Goal: Task Accomplishment & Management: Manage account settings

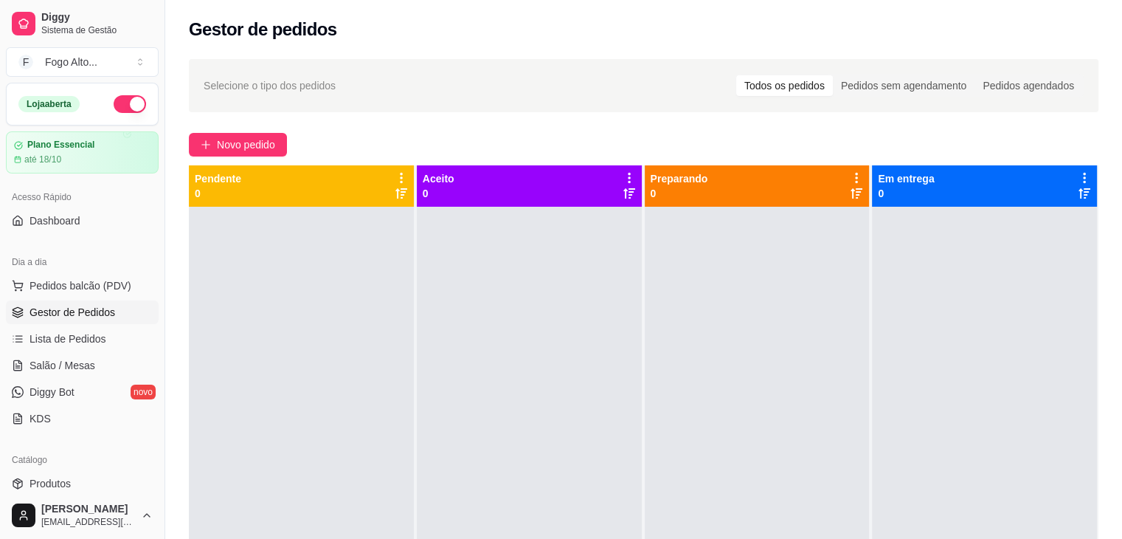
scroll to position [148, 0]
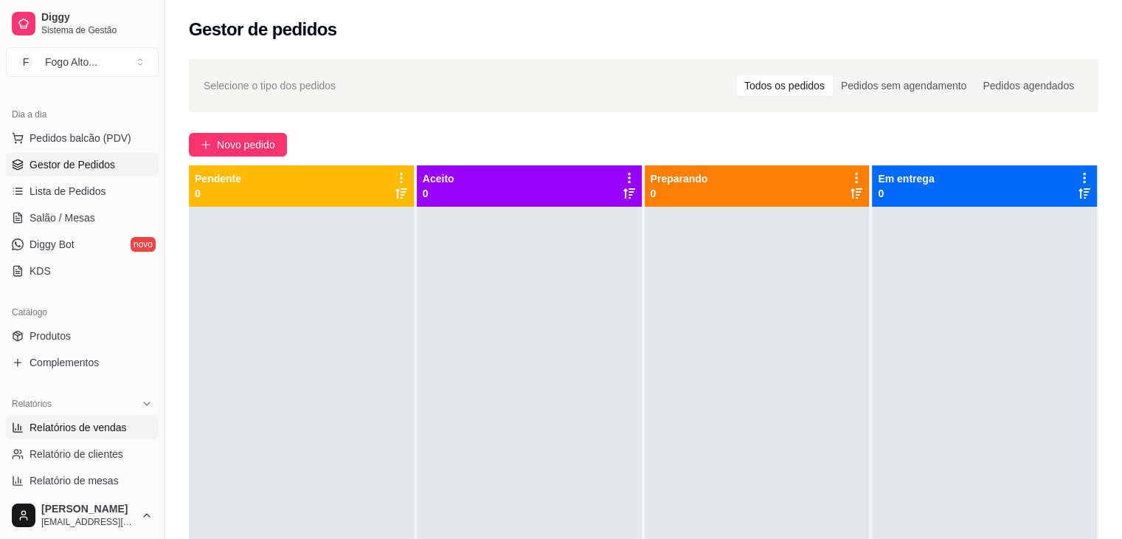
click at [100, 426] on span "Relatórios de vendas" at bounding box center [78, 427] width 97 height 15
select select "ALL"
select select "0"
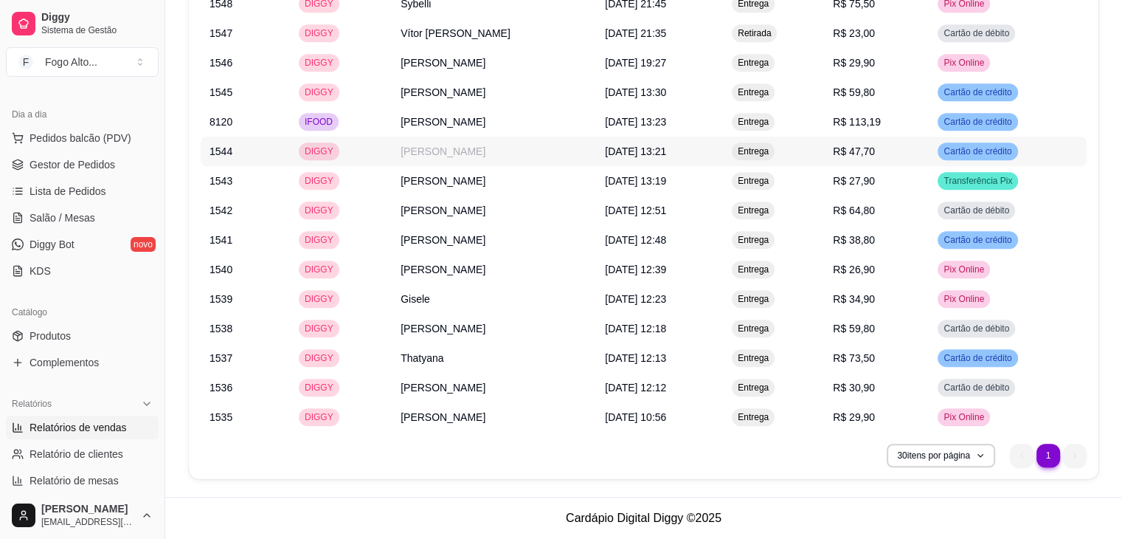
scroll to position [997, 0]
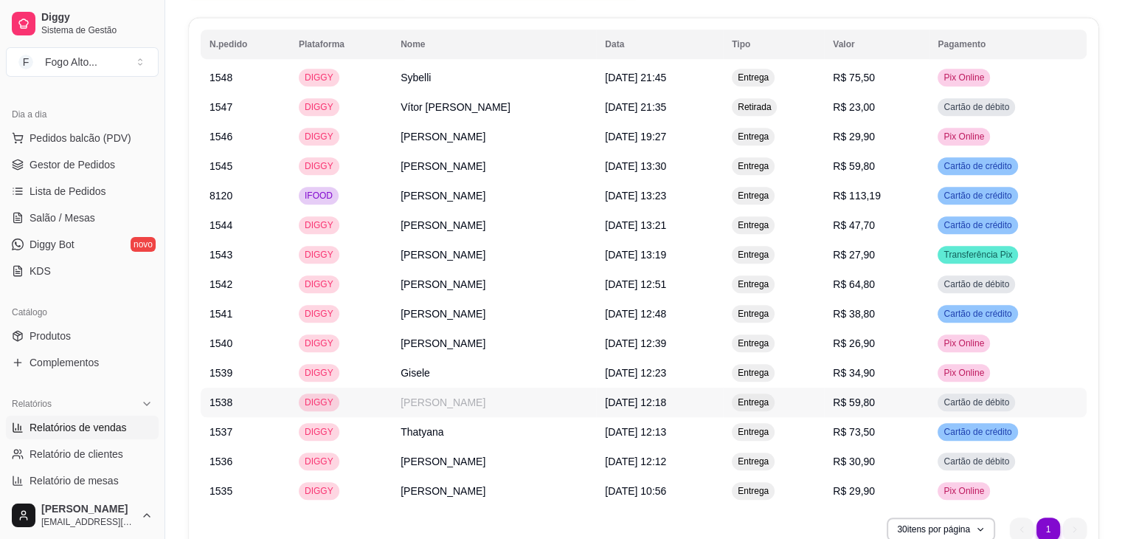
click at [723, 406] on td "[DATE] 12:18" at bounding box center [659, 402] width 127 height 30
click at [875, 169] on span "R$ 59,80" at bounding box center [854, 166] width 42 height 12
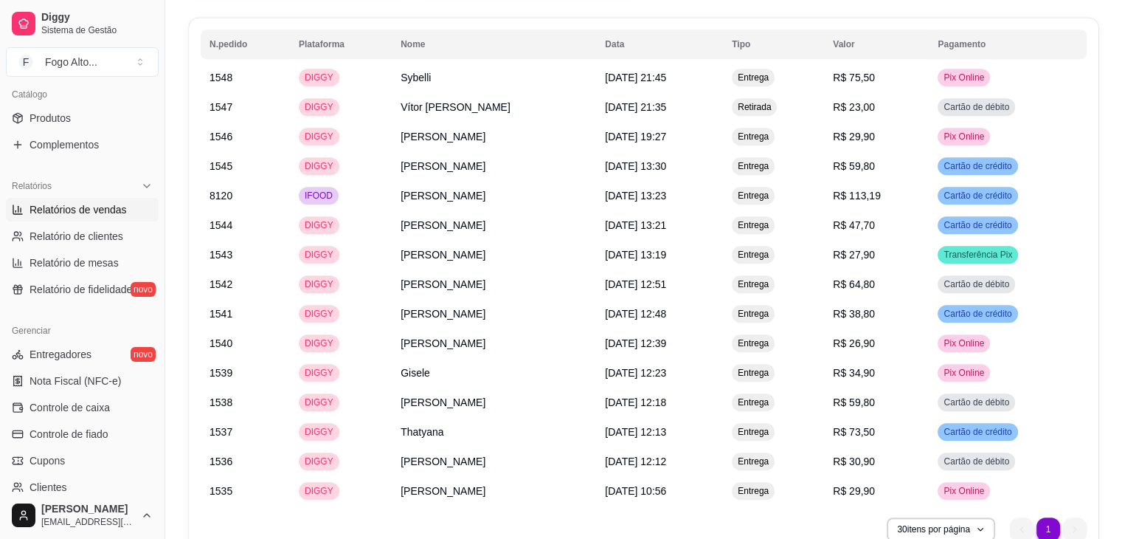
scroll to position [369, 0]
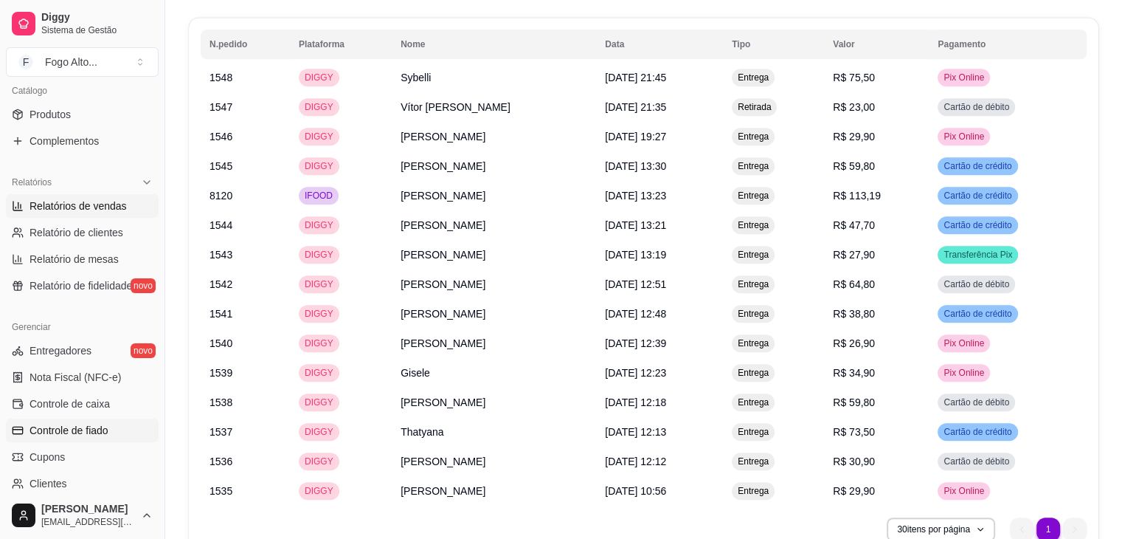
click at [80, 429] on span "Controle de fiado" at bounding box center [69, 430] width 79 height 15
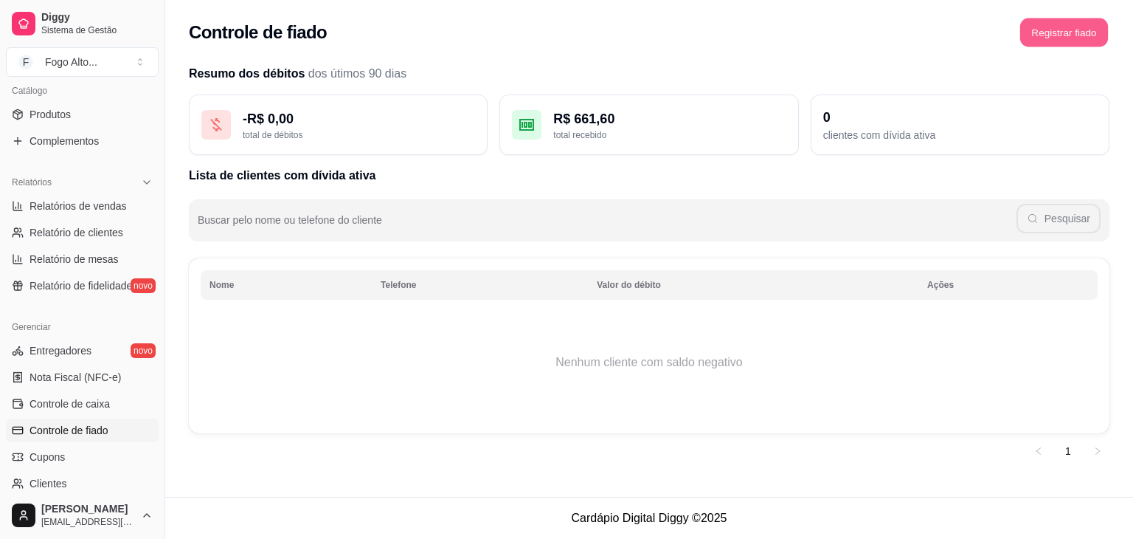
click at [1076, 35] on button "Registrar fiado" at bounding box center [1064, 32] width 88 height 29
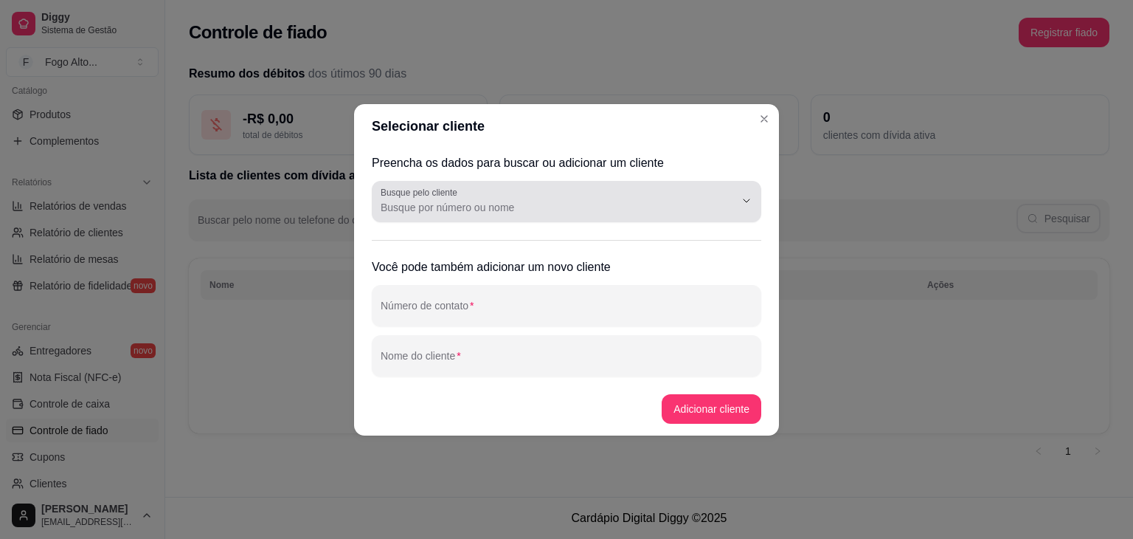
click at [438, 209] on input "Busque pelo cliente" at bounding box center [546, 207] width 331 height 15
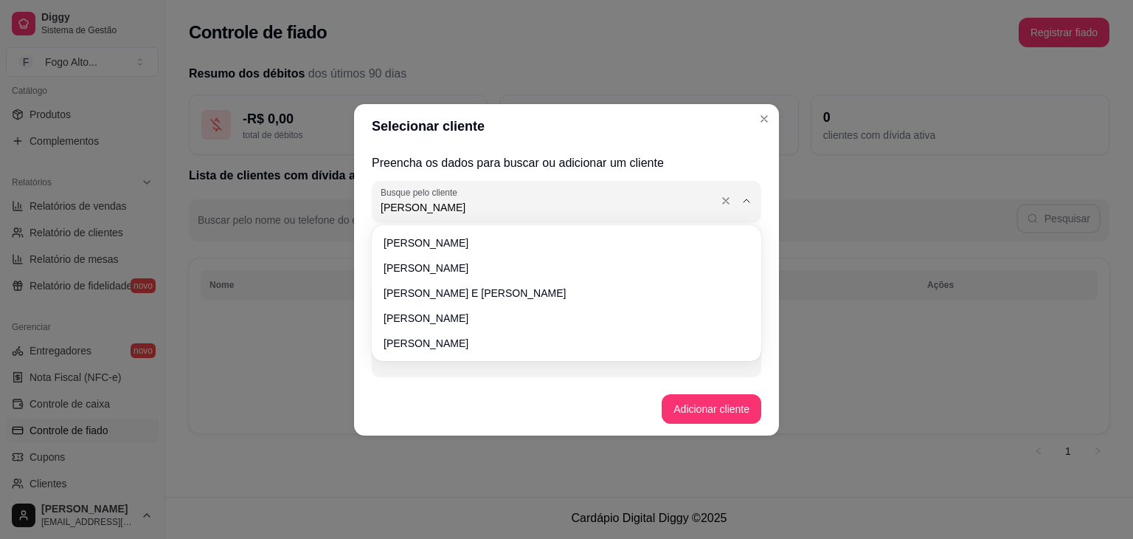
type input "[PERSON_NAME]"
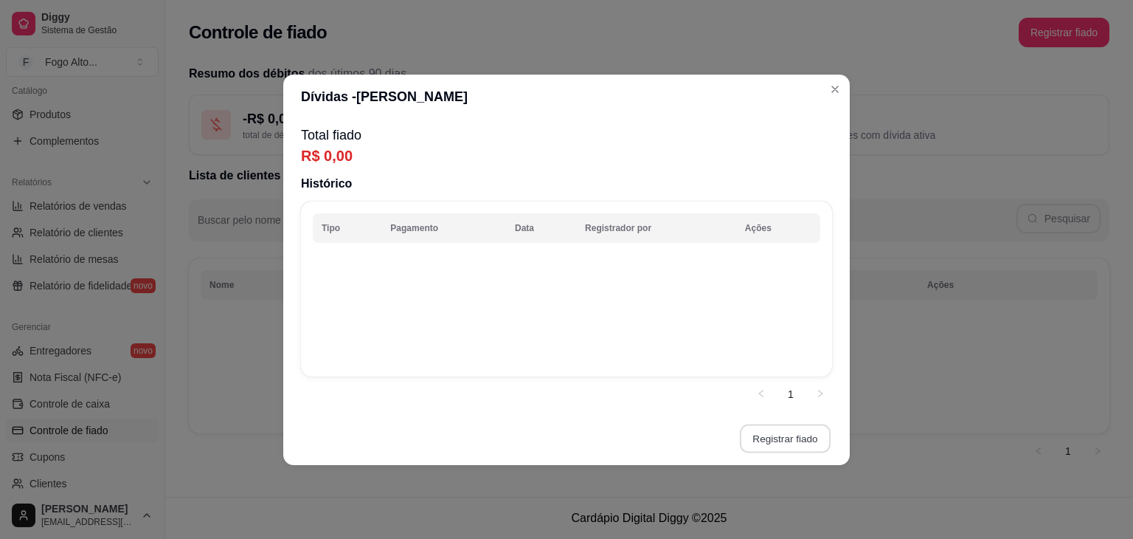
click at [761, 433] on button "Registrar fiado" at bounding box center [785, 437] width 91 height 29
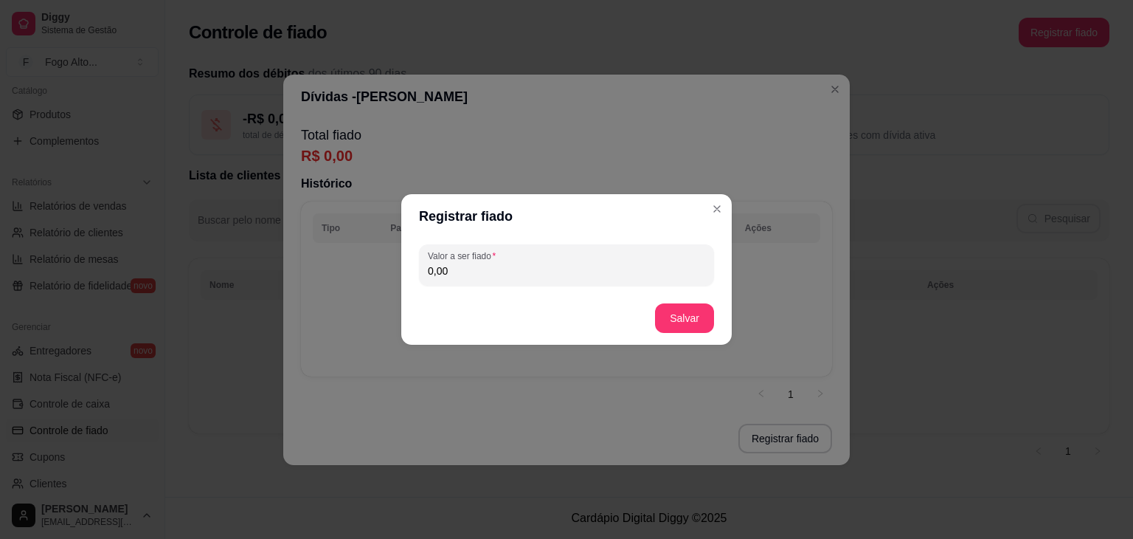
click at [550, 276] on input "0,00" at bounding box center [566, 270] width 277 height 15
type input "59,80"
click at [689, 315] on button "Salvar" at bounding box center [685, 318] width 58 height 29
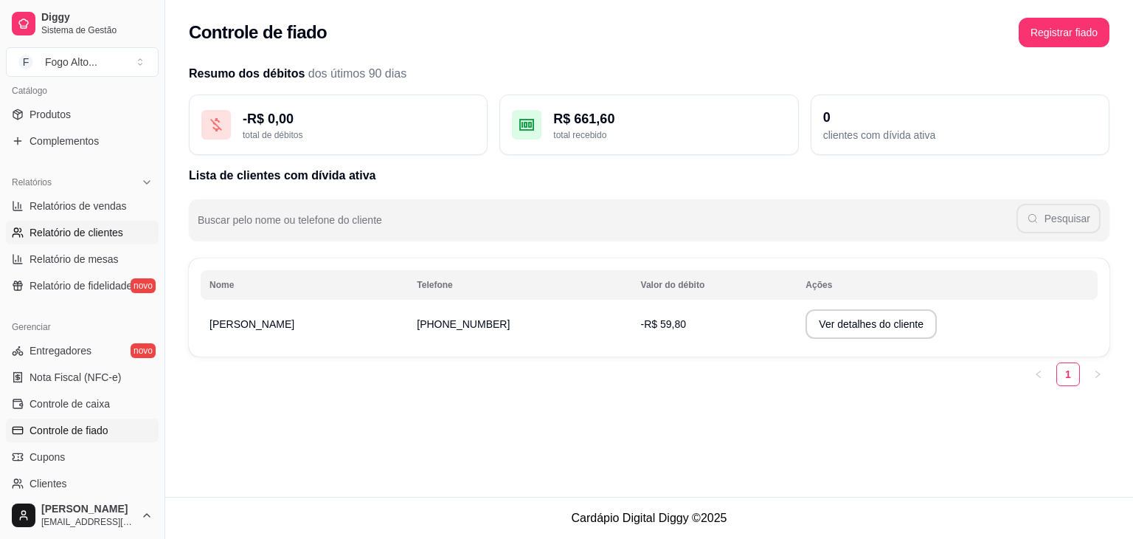
click at [91, 232] on span "Relatório de clientes" at bounding box center [77, 232] width 94 height 15
select select "30"
select select "HIGHEST_TOTAL_SPENT_WITH_ORDERS"
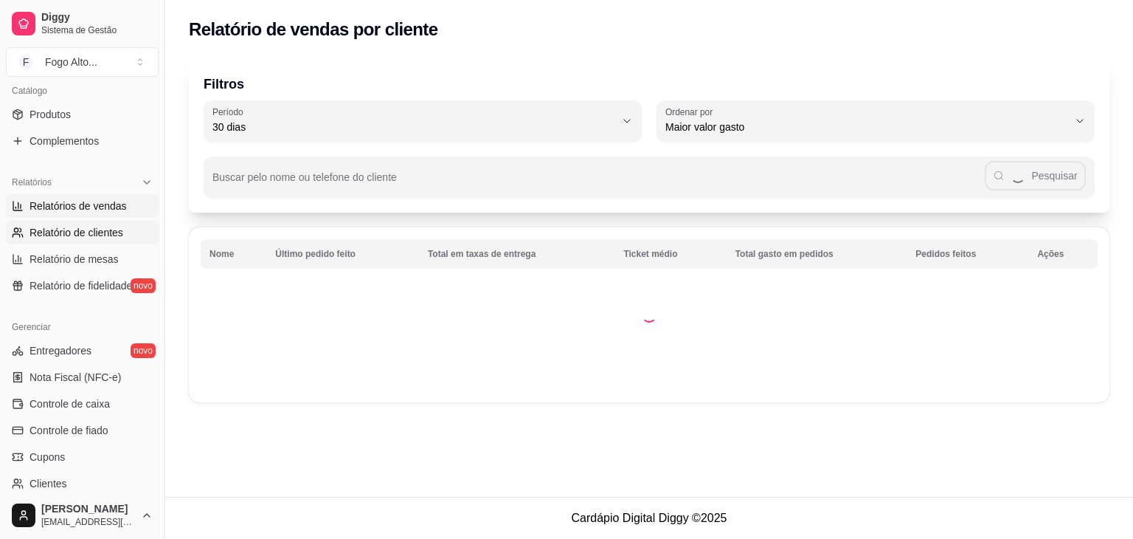
click at [77, 203] on span "Relatórios de vendas" at bounding box center [78, 205] width 97 height 15
select select "ALL"
select select "0"
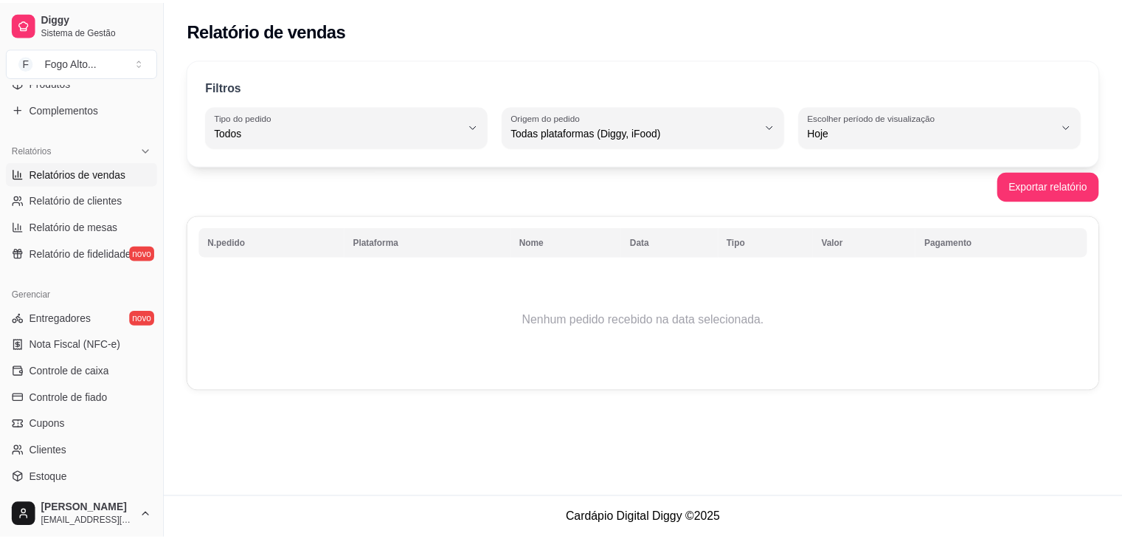
scroll to position [443, 0]
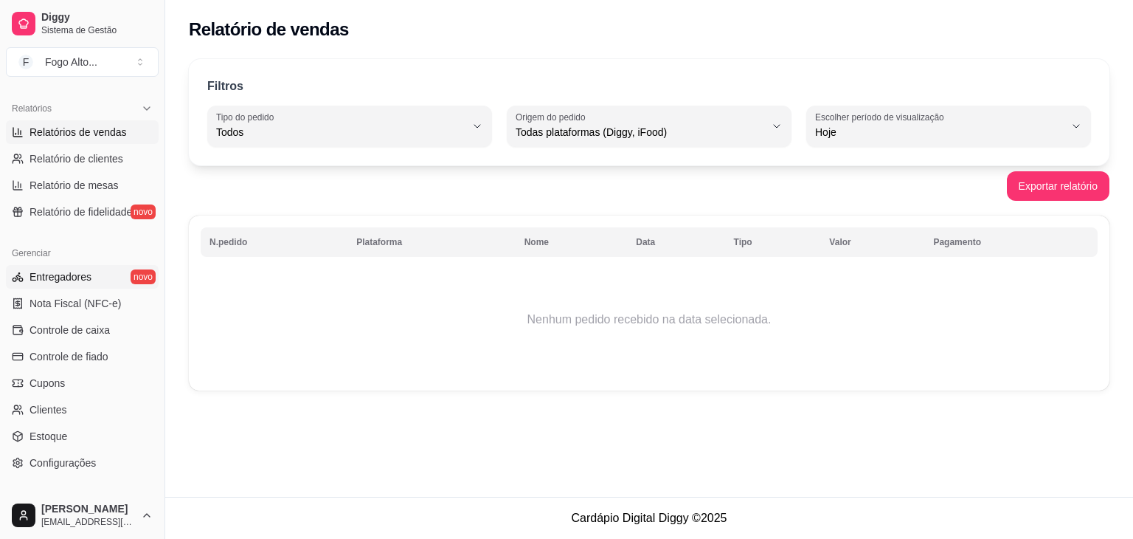
click at [82, 283] on span "Entregadores" at bounding box center [61, 276] width 62 height 15
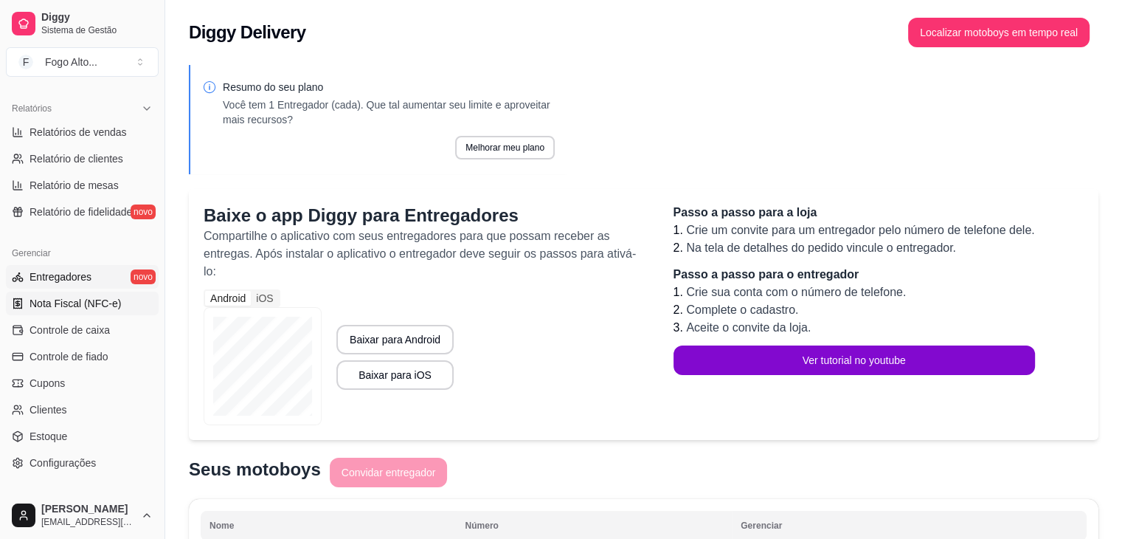
click at [91, 314] on link "Nota Fiscal (NFC-e)" at bounding box center [82, 303] width 153 height 24
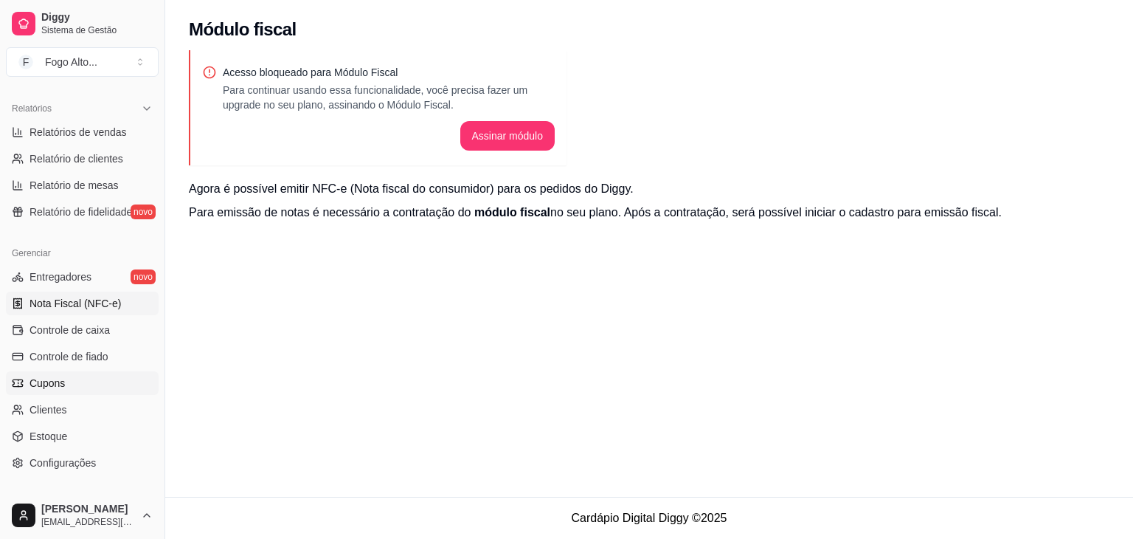
click at [85, 387] on link "Cupons" at bounding box center [82, 383] width 153 height 24
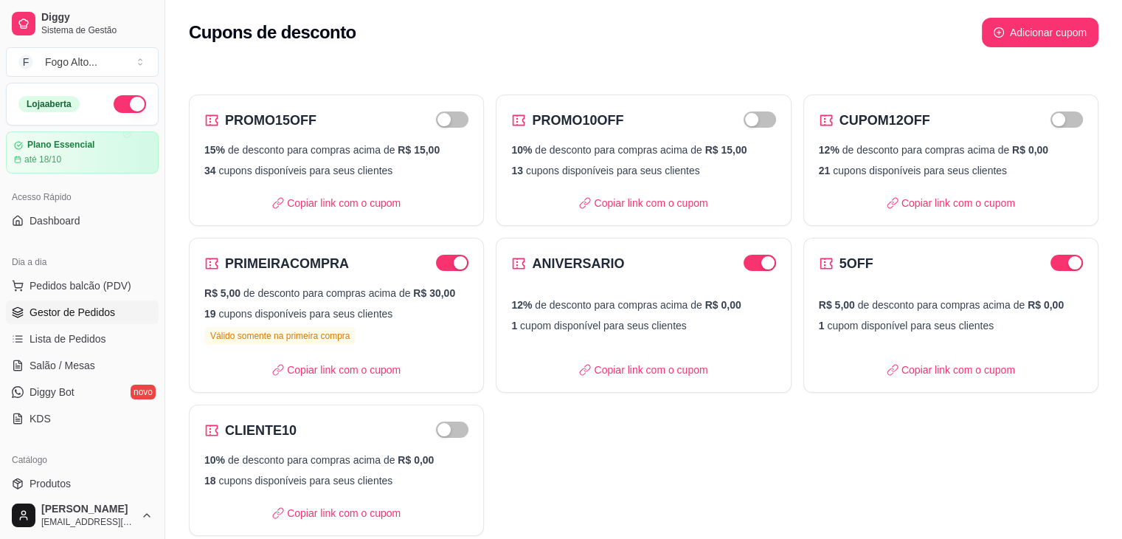
click at [81, 316] on span "Gestor de Pedidos" at bounding box center [73, 312] width 86 height 15
